Goal: Task Accomplishment & Management: Use online tool/utility

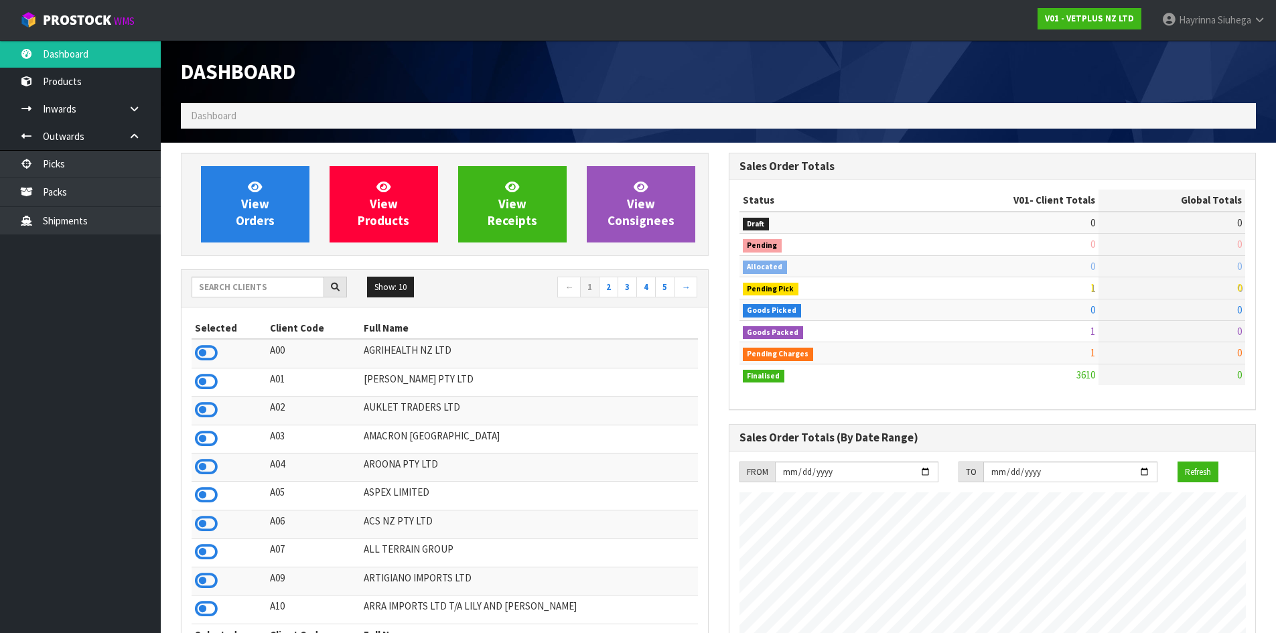
scroll to position [1015, 547]
click at [25, 298] on ul "Dashboard Products Categories Serial Numbers Kitsets Packagings Inwards Purchas…" at bounding box center [80, 336] width 161 height 593
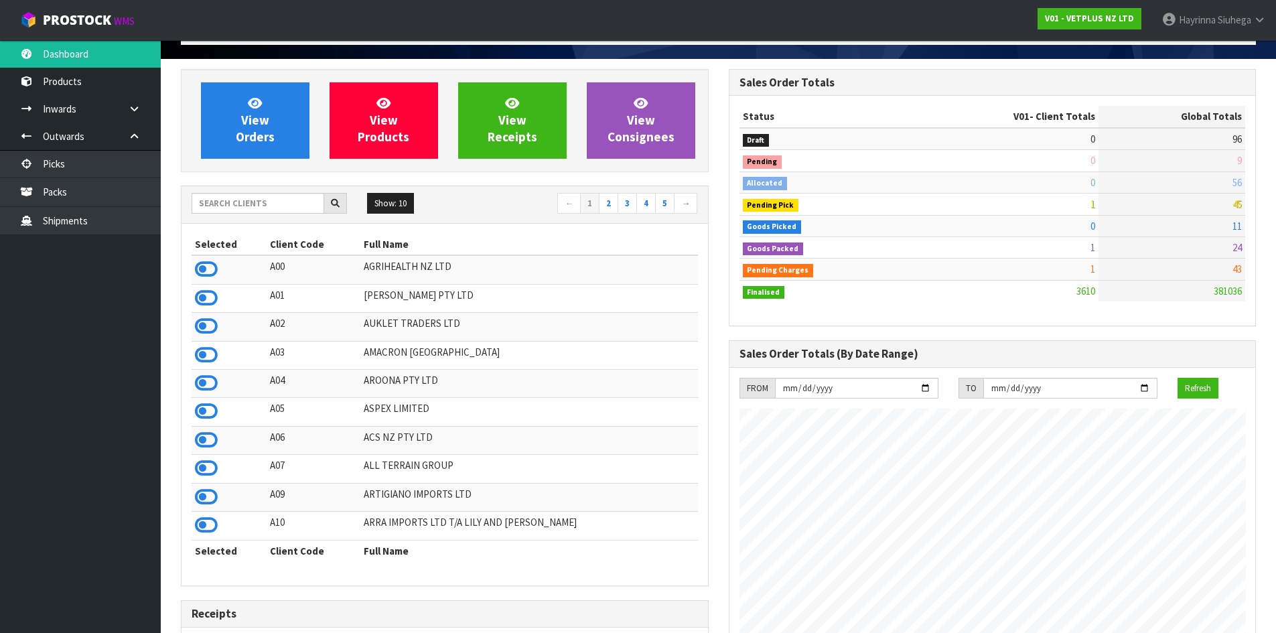
scroll to position [0, 0]
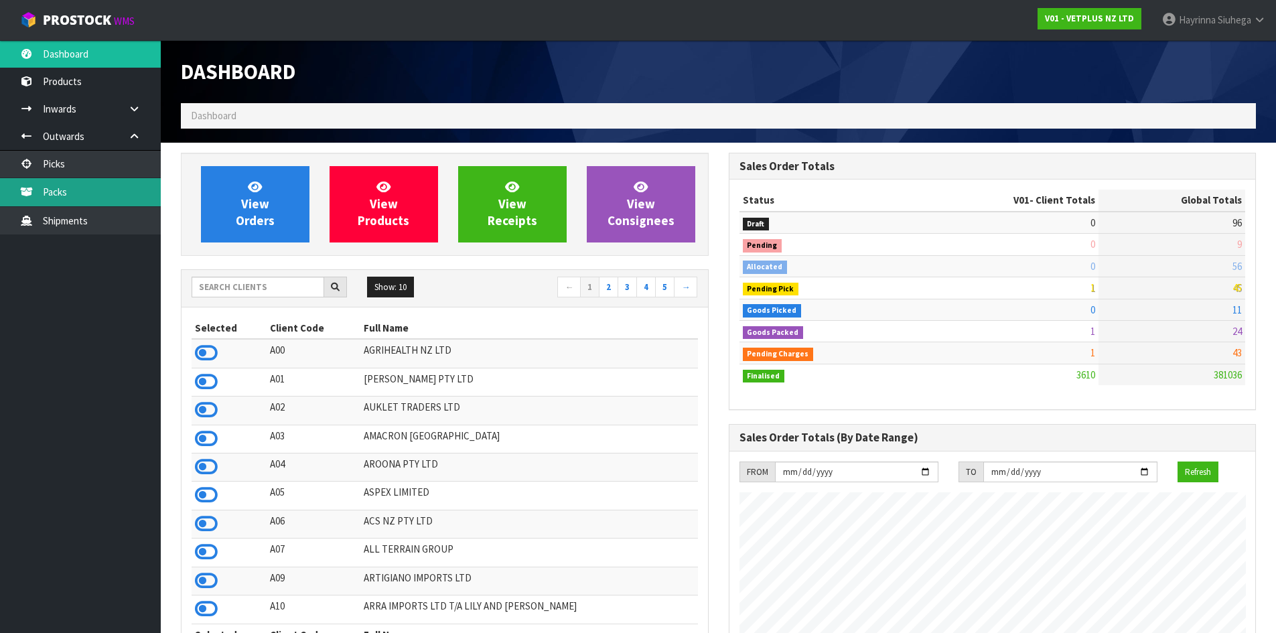
click at [96, 192] on link "Packs" at bounding box center [80, 191] width 161 height 27
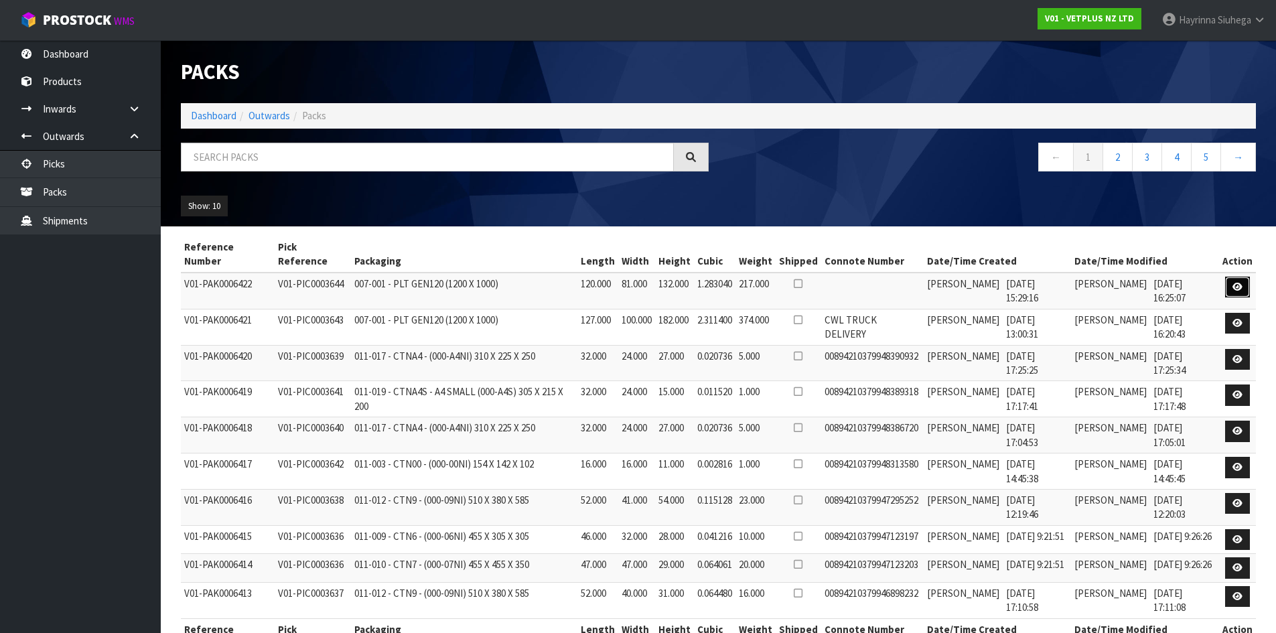
click at [1233, 284] on link at bounding box center [1237, 287] width 25 height 21
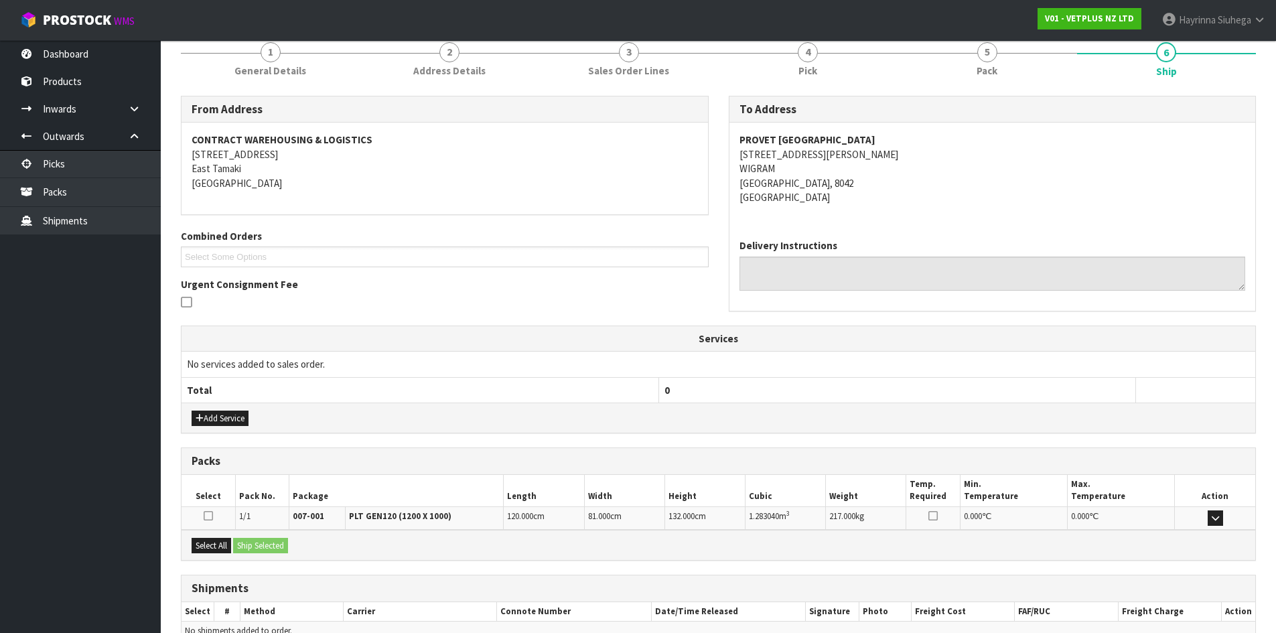
scroll to position [192, 0]
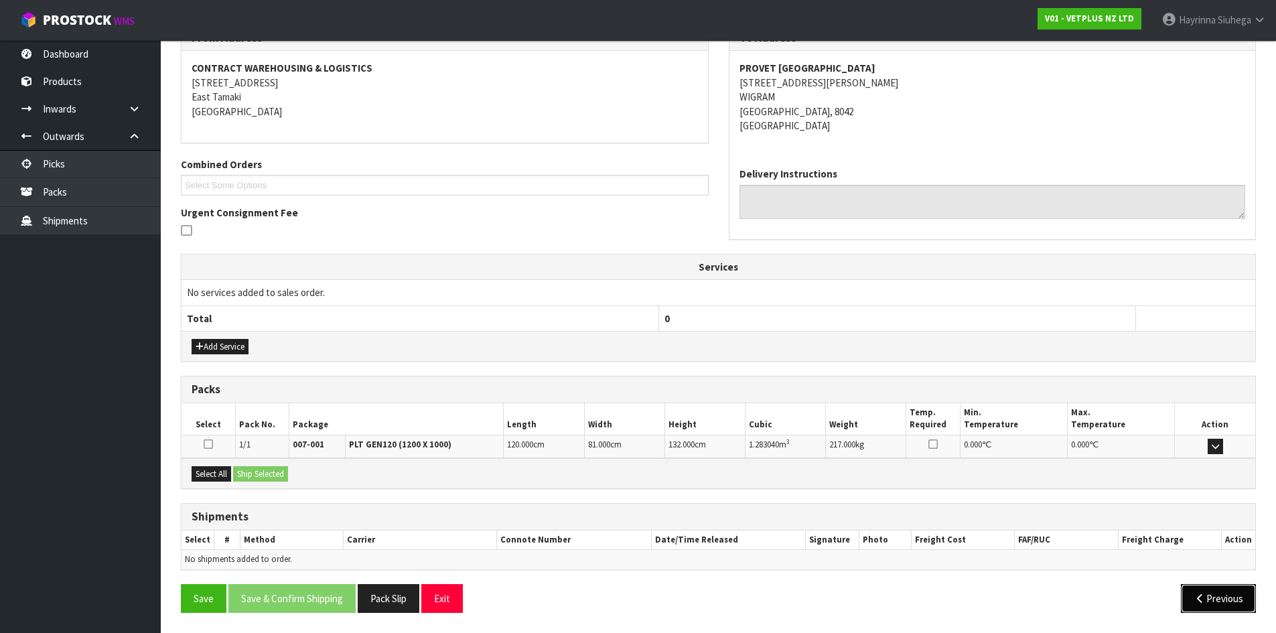
click at [1233, 597] on button "Previous" at bounding box center [1218, 598] width 75 height 29
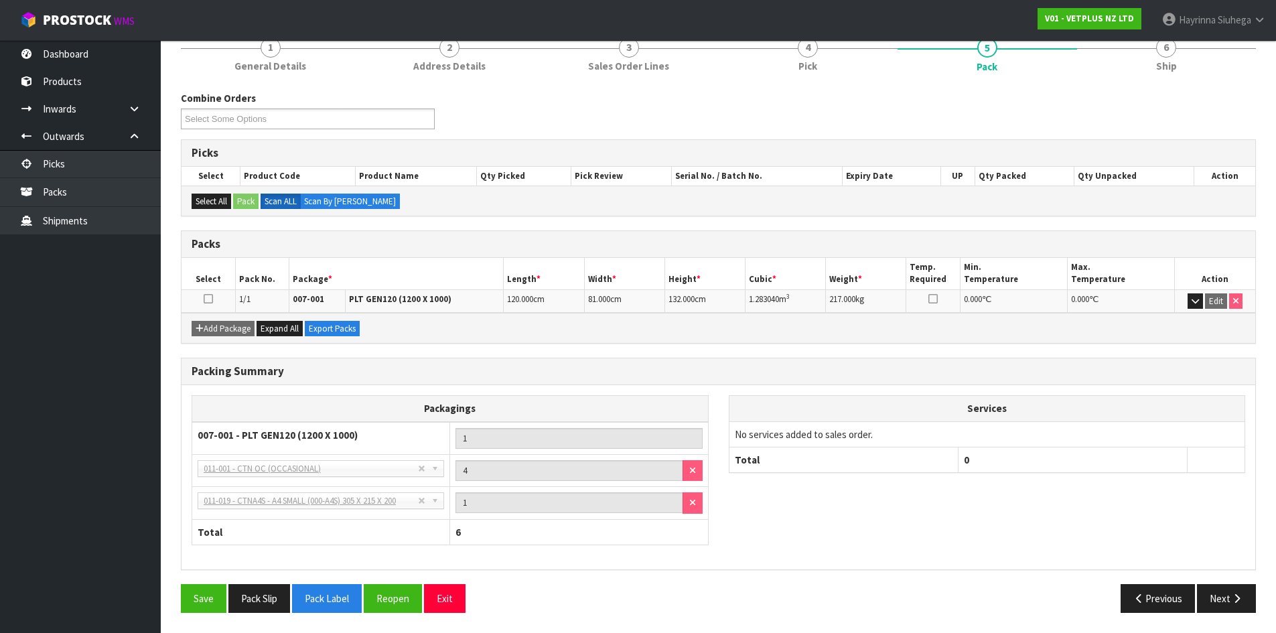
scroll to position [125, 0]
click at [387, 592] on button "Reopen" at bounding box center [393, 598] width 58 height 29
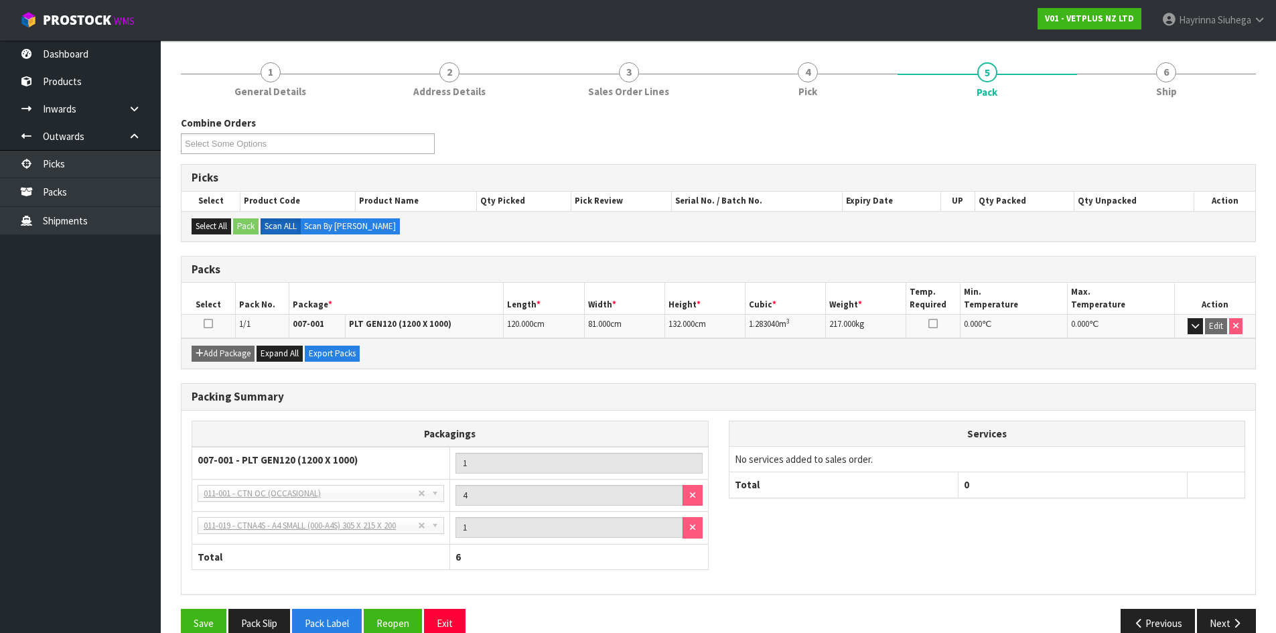
scroll to position [174, 0]
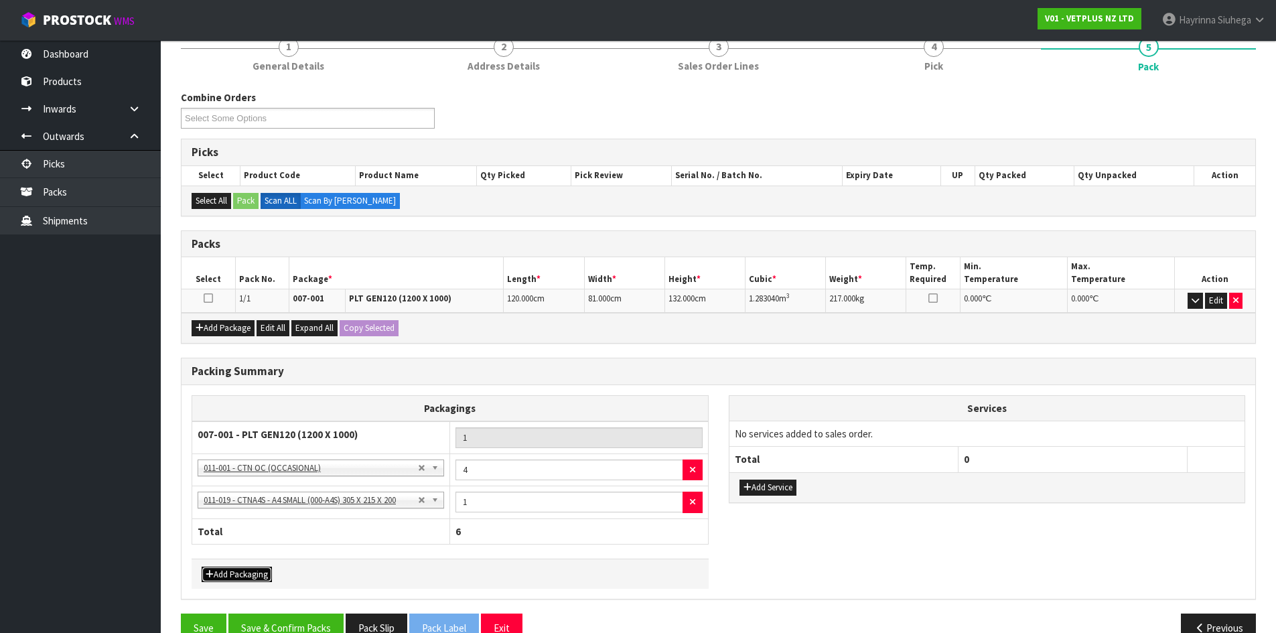
click at [247, 573] on button "Add Packaging" at bounding box center [237, 575] width 70 height 16
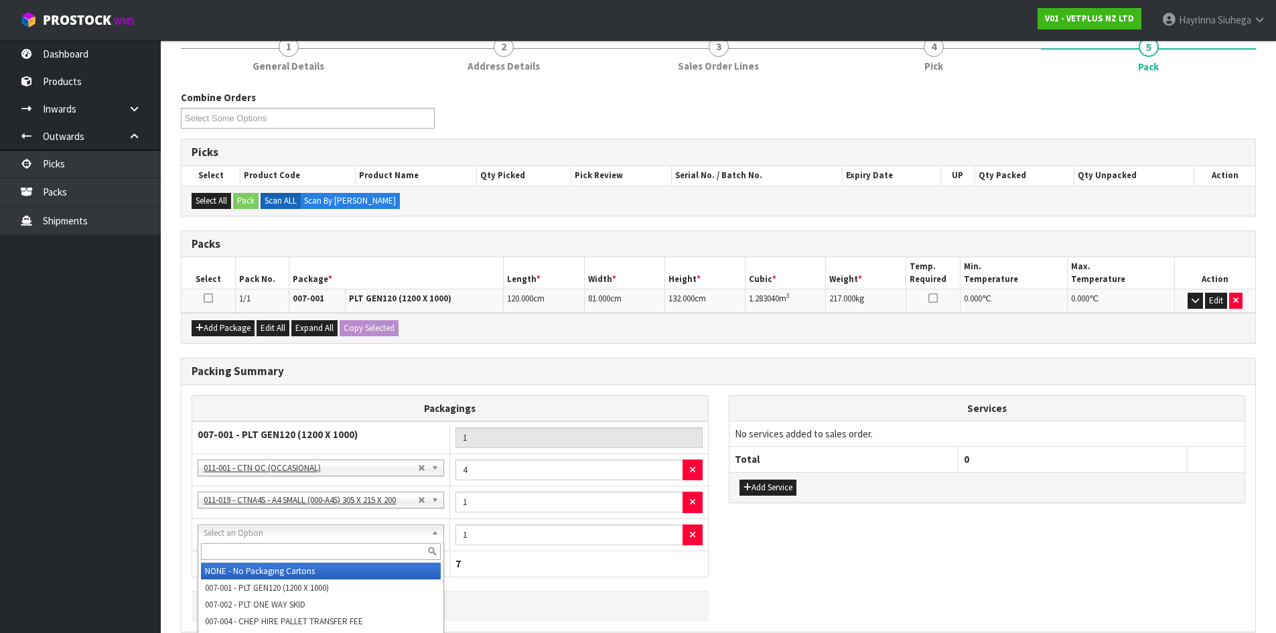
click at [261, 551] on input "text" at bounding box center [321, 551] width 240 height 17
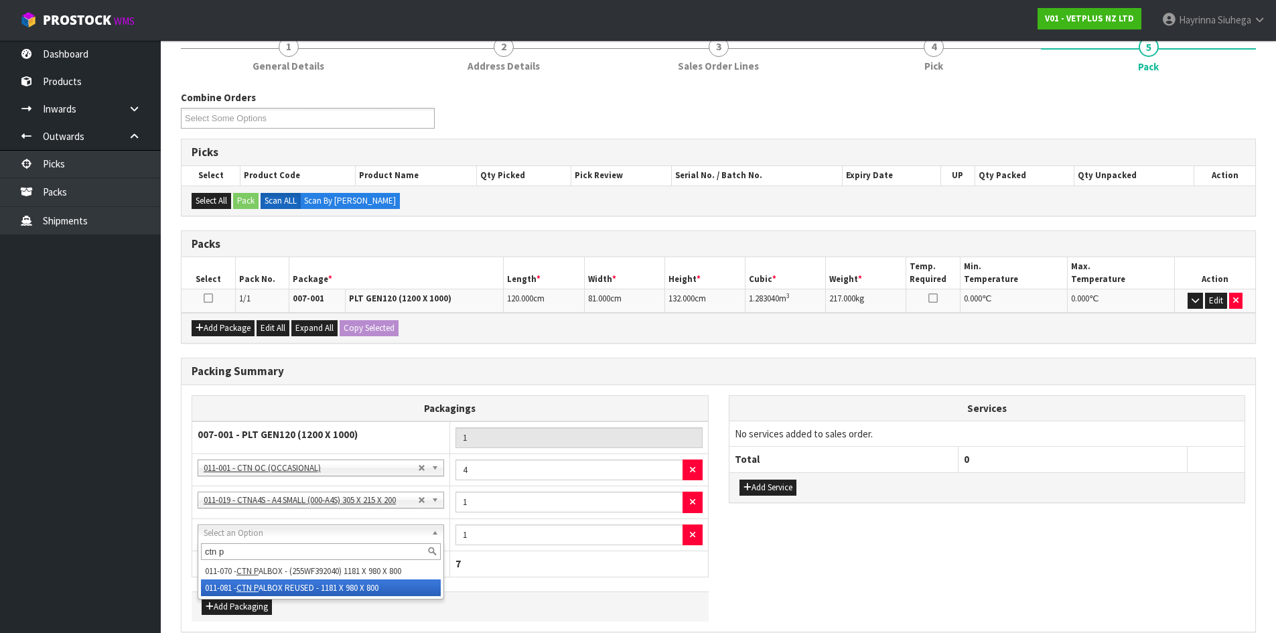
type input "ctn p"
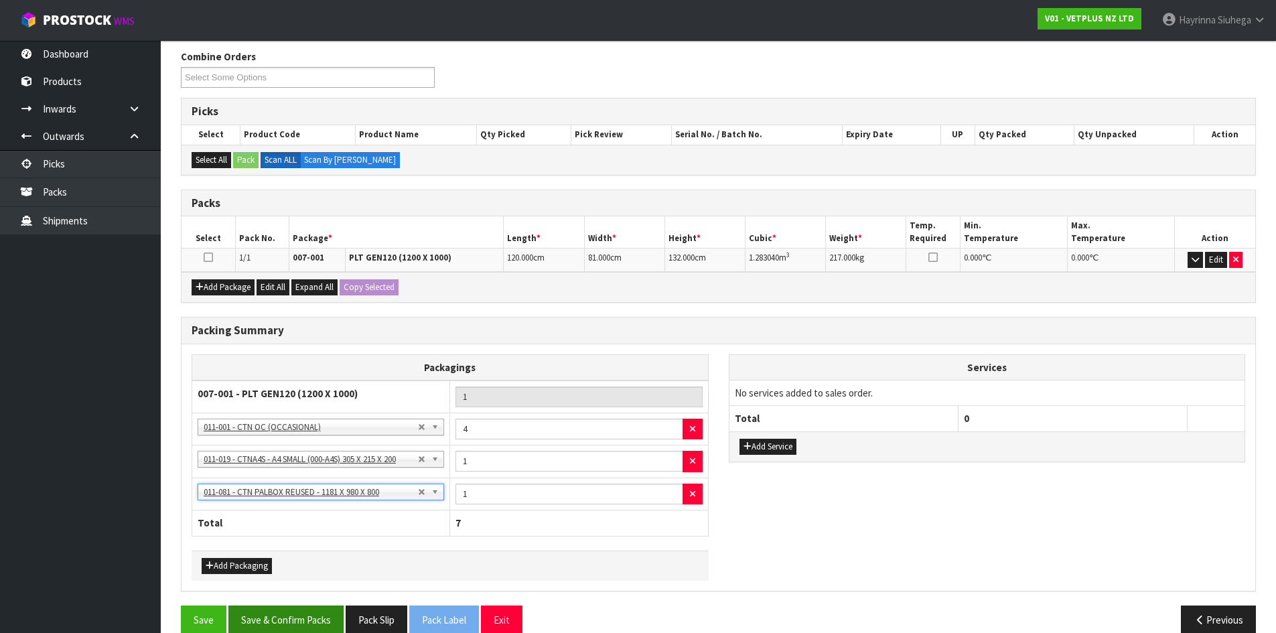
scroll to position [236, 0]
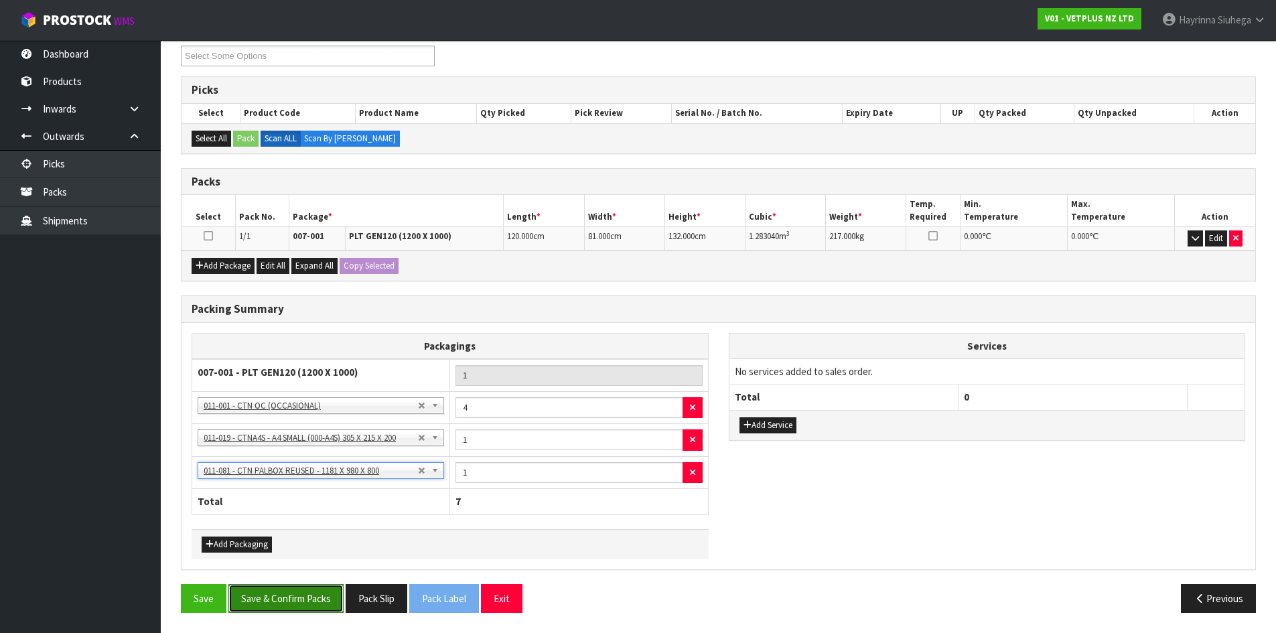
click at [265, 592] on button "Save & Confirm Packs" at bounding box center [285, 598] width 115 height 29
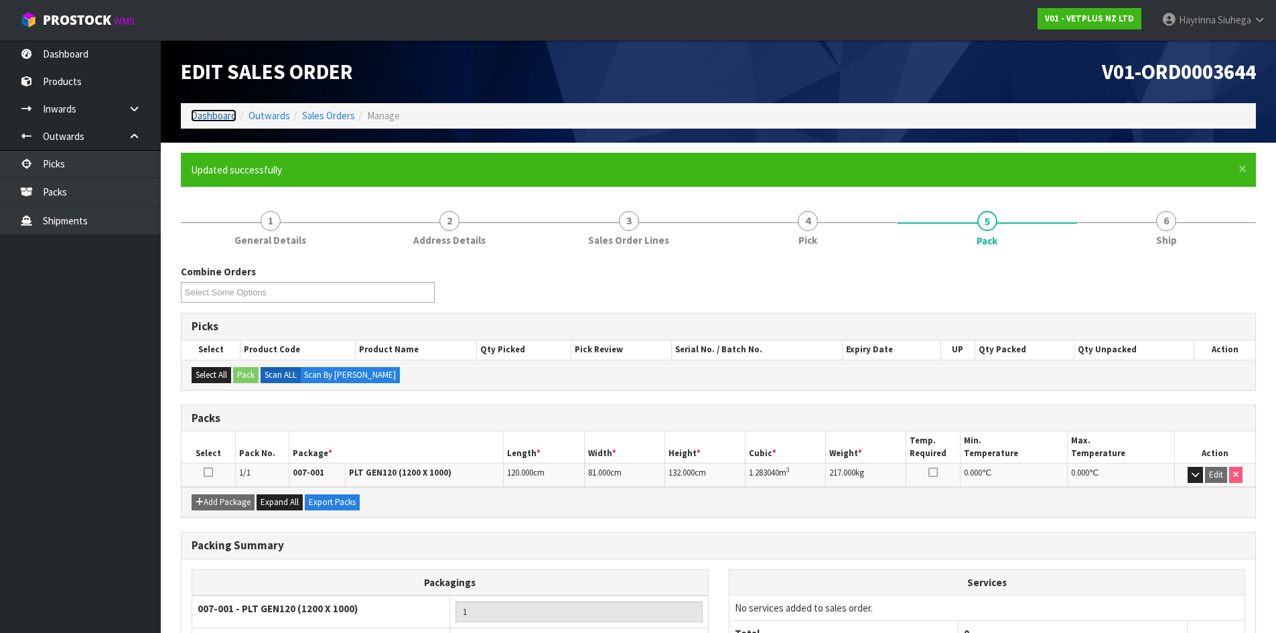
click at [209, 116] on link "Dashboard" at bounding box center [214, 115] width 46 height 13
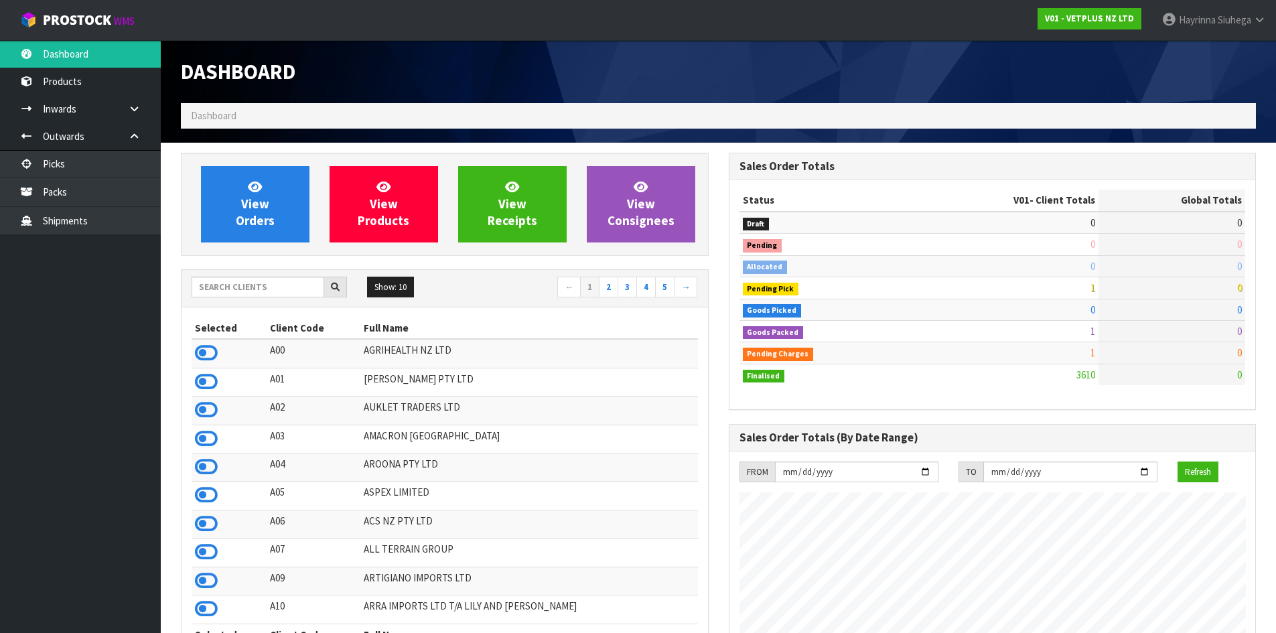
scroll to position [1015, 547]
click at [1200, 11] on link "[PERSON_NAME]" at bounding box center [1214, 20] width 125 height 40
click at [1200, 49] on link "Logout" at bounding box center [1223, 53] width 106 height 18
